Goal: Information Seeking & Learning: Understand process/instructions

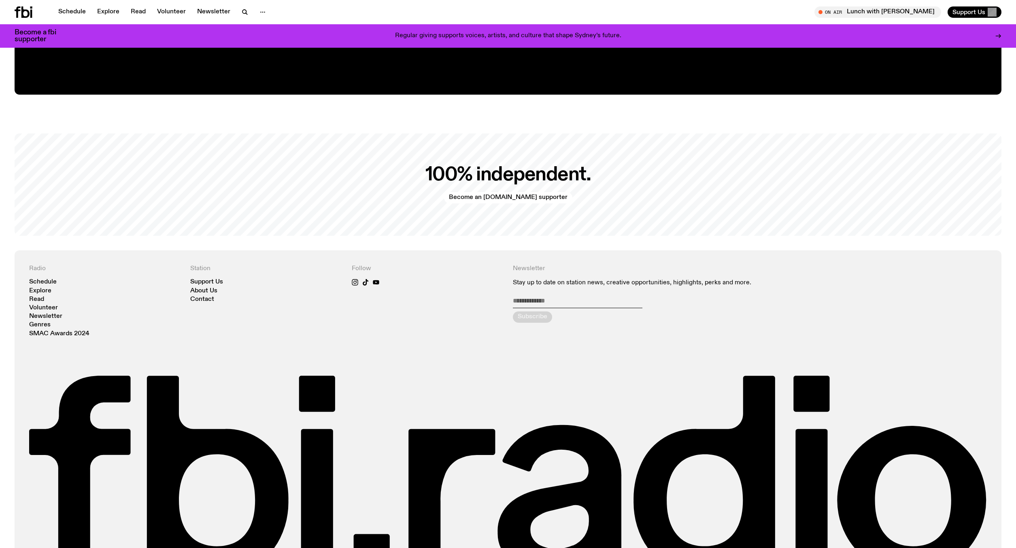
scroll to position [2108, 0]
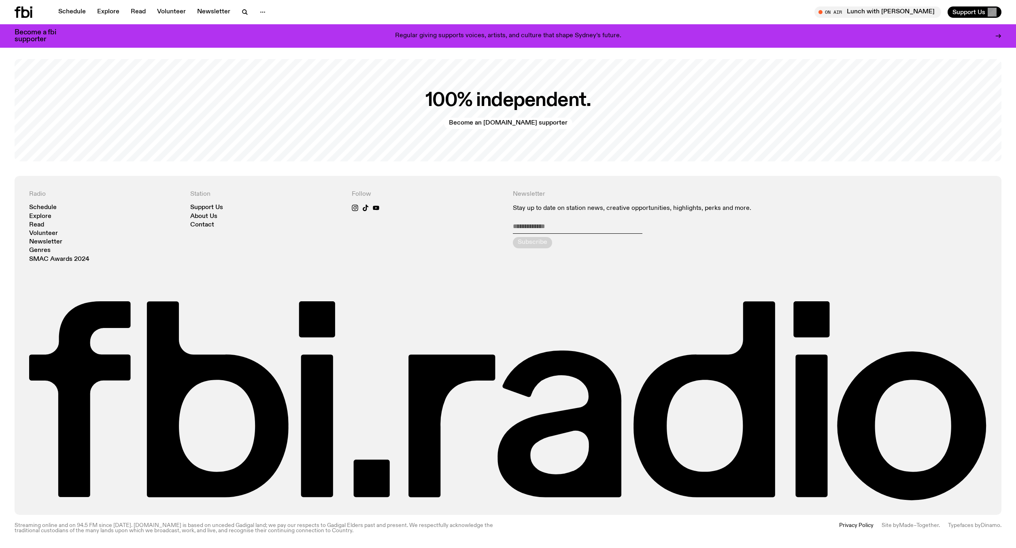
click at [21, 14] on icon at bounding box center [25, 11] width 8 height 11
click at [80, 11] on link "Schedule" at bounding box center [71, 11] width 37 height 11
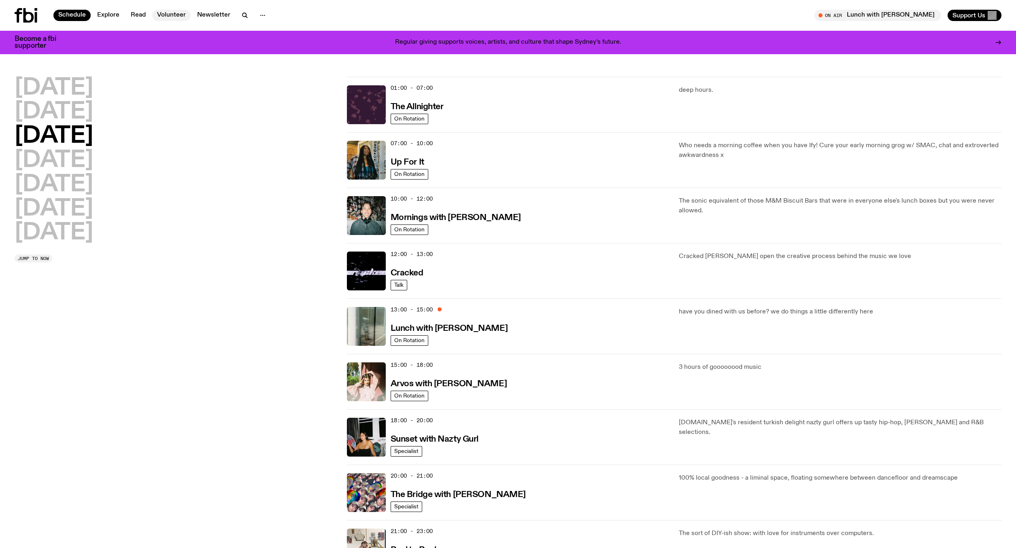
click at [187, 14] on link "Volunteer" at bounding box center [171, 15] width 38 height 11
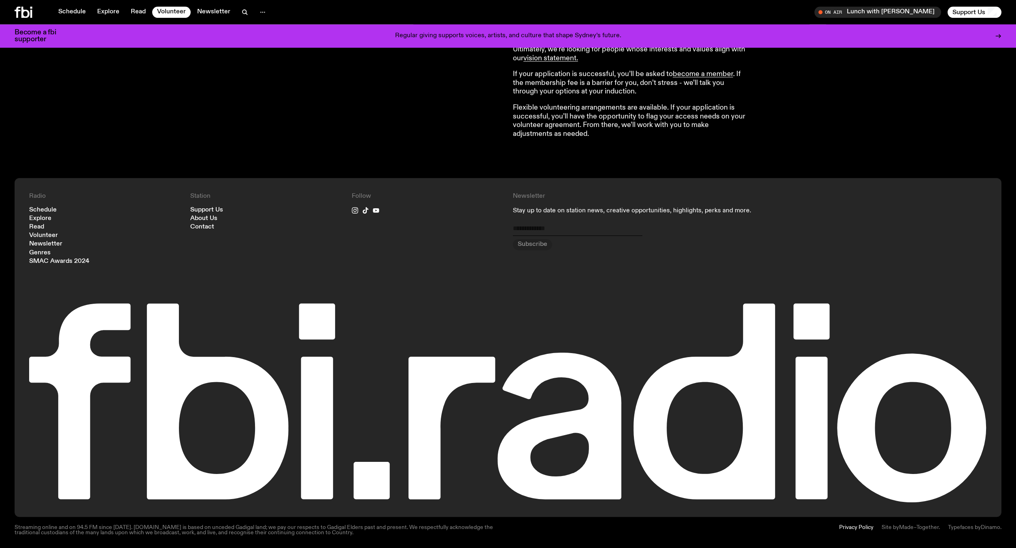
scroll to position [716, 0]
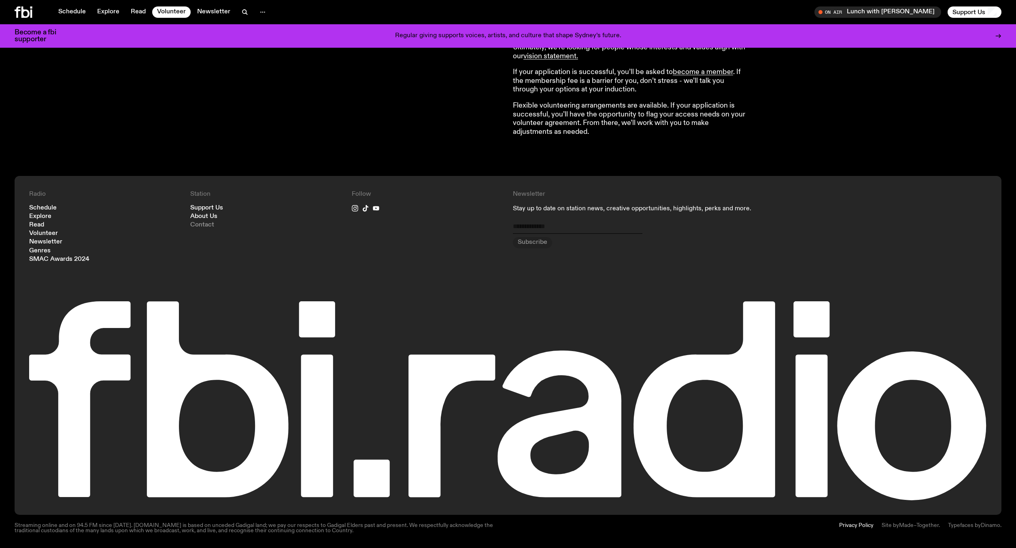
click at [198, 222] on link "Contact" at bounding box center [202, 225] width 24 height 6
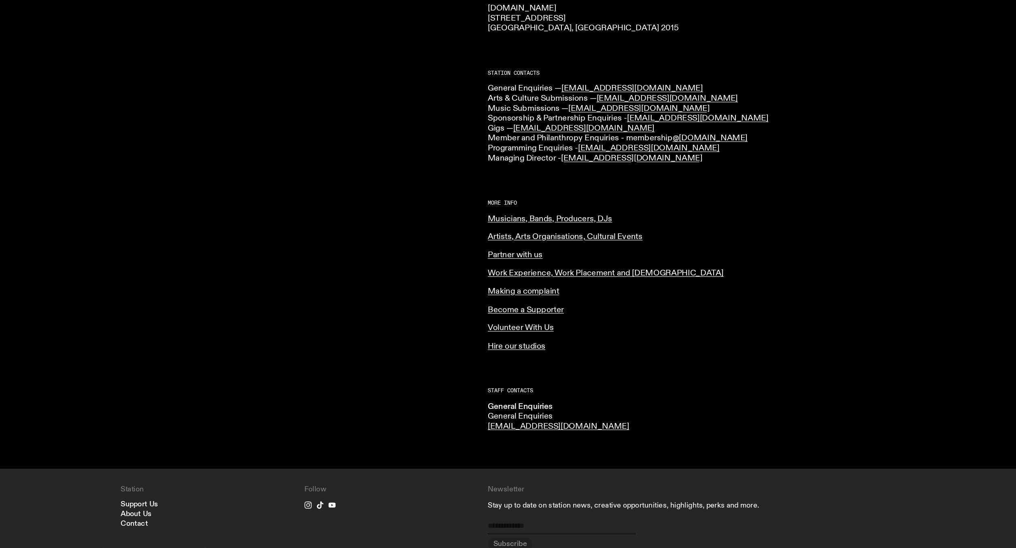
scroll to position [176, 0]
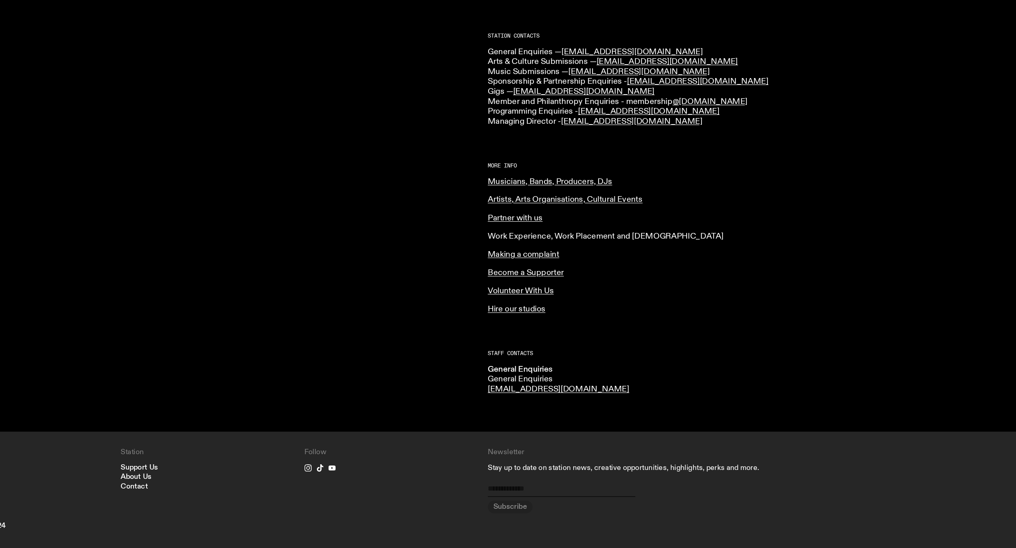
click at [538, 272] on link "Work Experience, Work Placement and [DEMOGRAPHIC_DATA]" at bounding box center [616, 272] width 207 height 7
